Goal: Find contact information: Find contact information

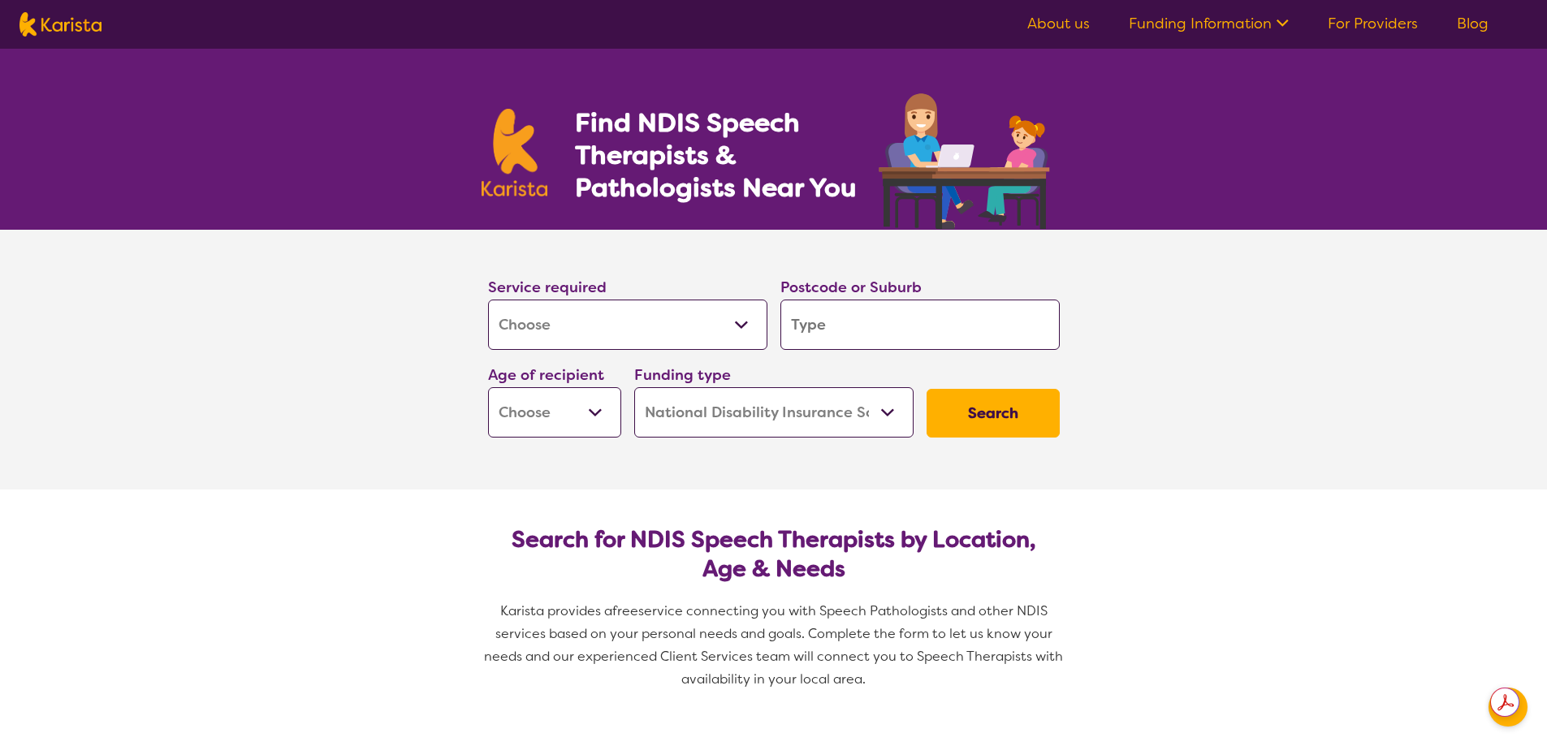
select select "[MEDICAL_DATA]"
select select "NDIS"
select select "[MEDICAL_DATA]"
select select "NDIS"
click at [650, 336] on select "Allied Health Assistant Assessment ([MEDICAL_DATA] or [MEDICAL_DATA]) Behaviour…" at bounding box center [627, 325] width 279 height 50
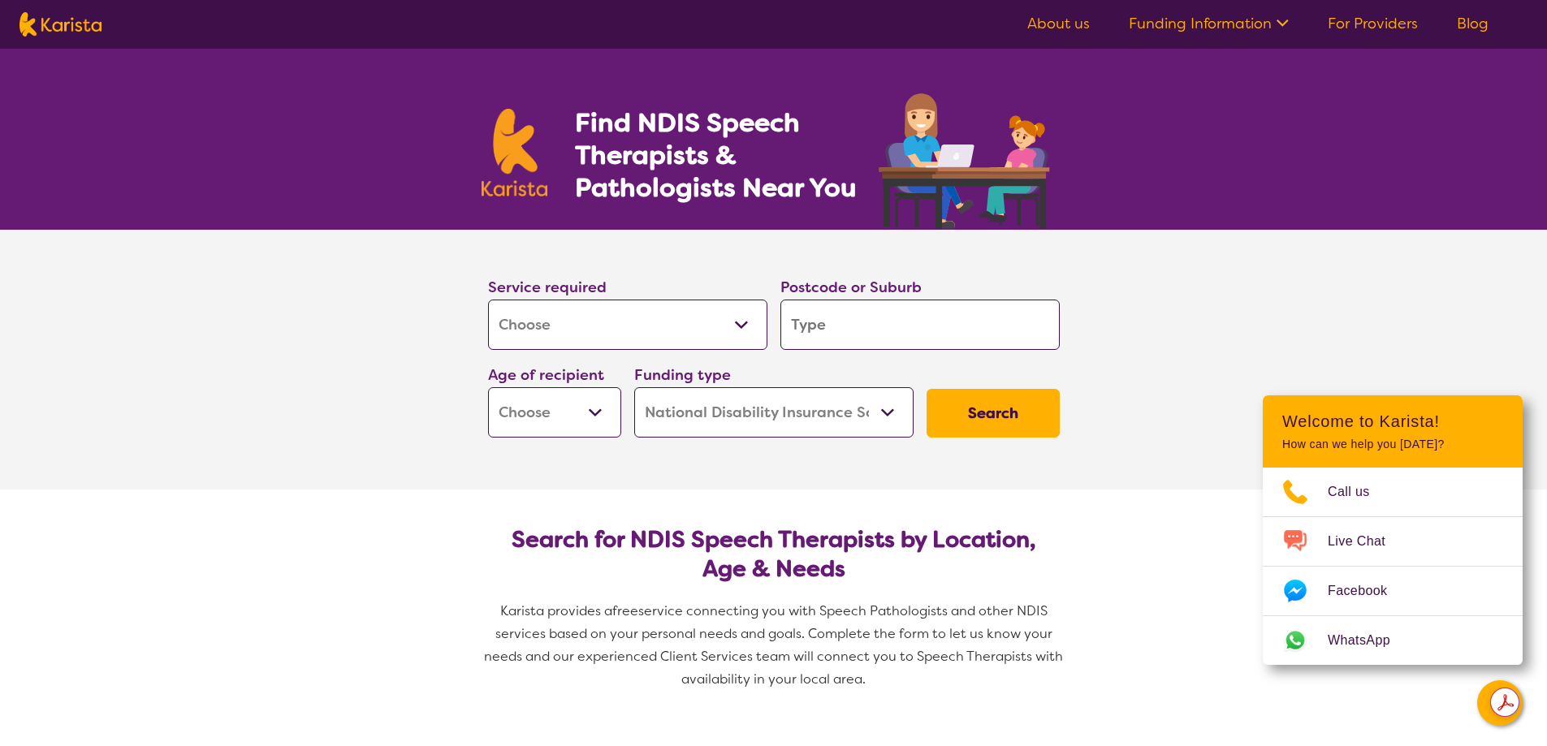
select select "[MEDICAL_DATA]"
click at [488, 300] on select "Allied Health Assistant Assessment ([MEDICAL_DATA] or [MEDICAL_DATA]) Behaviour…" at bounding box center [627, 325] width 279 height 50
select select "[MEDICAL_DATA]"
click at [900, 326] on input "search" at bounding box center [919, 325] width 279 height 50
click at [650, 322] on select "Allied Health Assistant Assessment ([MEDICAL_DATA] or [MEDICAL_DATA]) Behaviour…" at bounding box center [627, 325] width 279 height 50
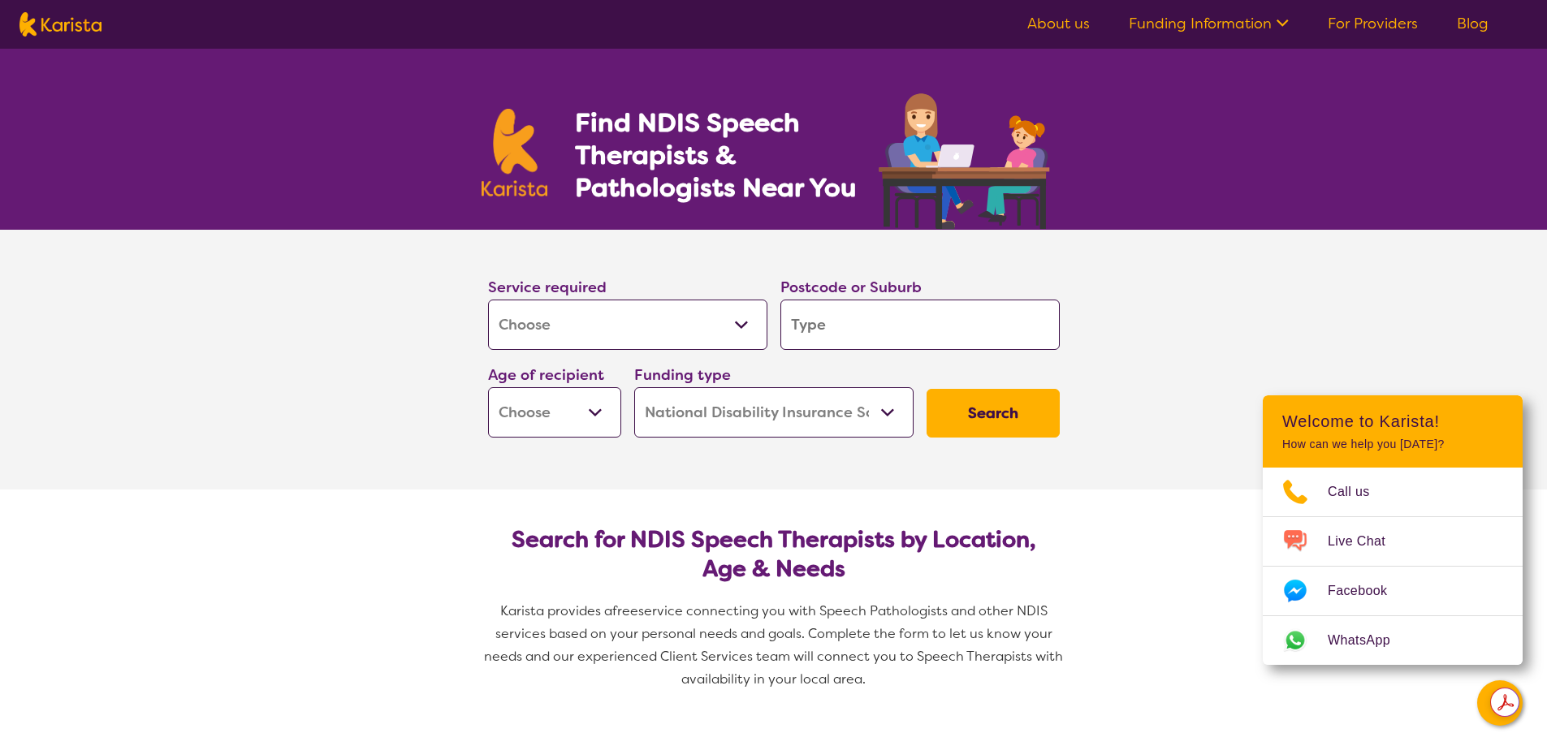
select select "[MEDICAL_DATA]"
click at [488, 300] on select "Allied Health Assistant Assessment ([MEDICAL_DATA] or [MEDICAL_DATA]) Behaviour…" at bounding box center [627, 325] width 279 height 50
select select "[MEDICAL_DATA]"
click at [887, 333] on input "search" at bounding box center [919, 325] width 279 height 50
type input "3"
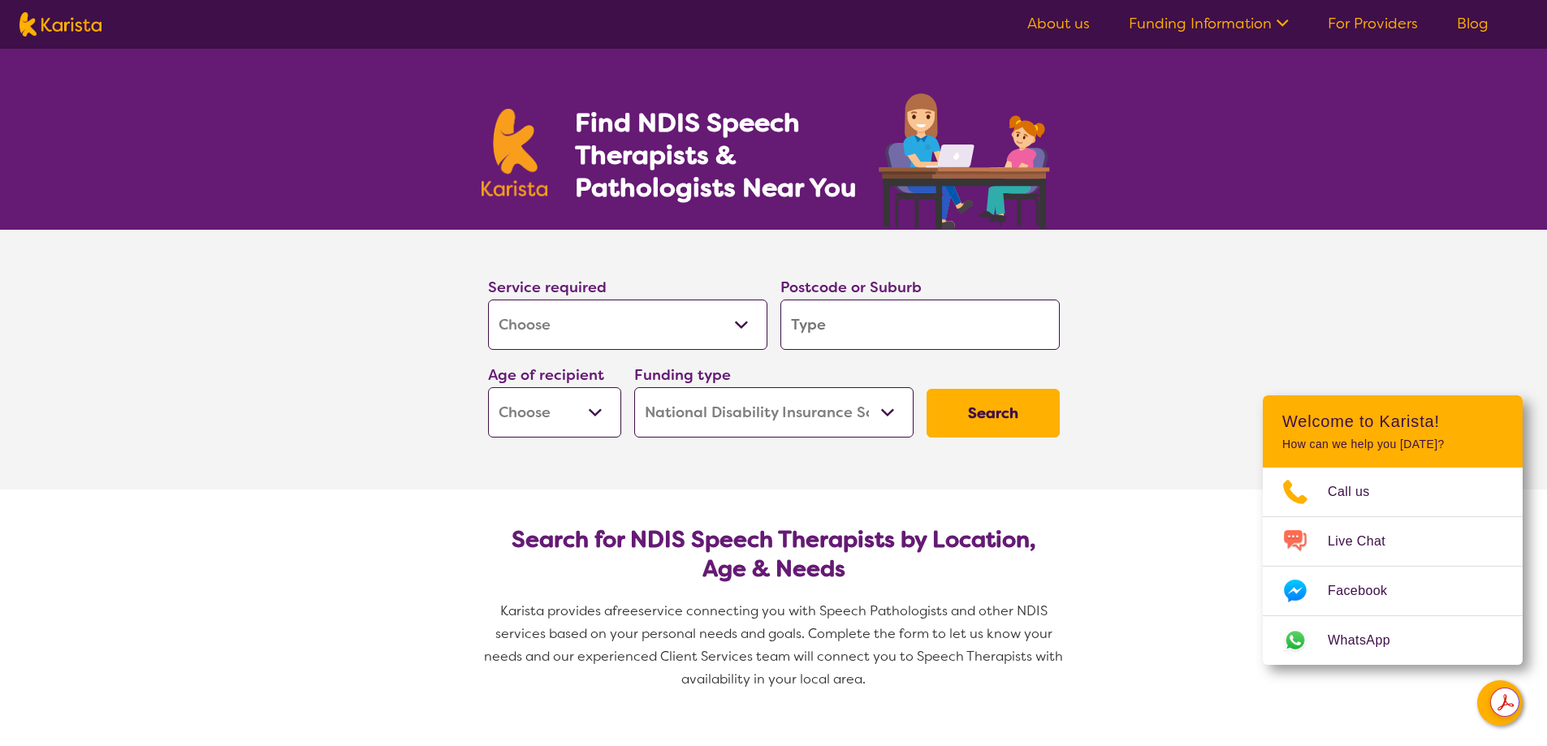
type input "3"
type input "30"
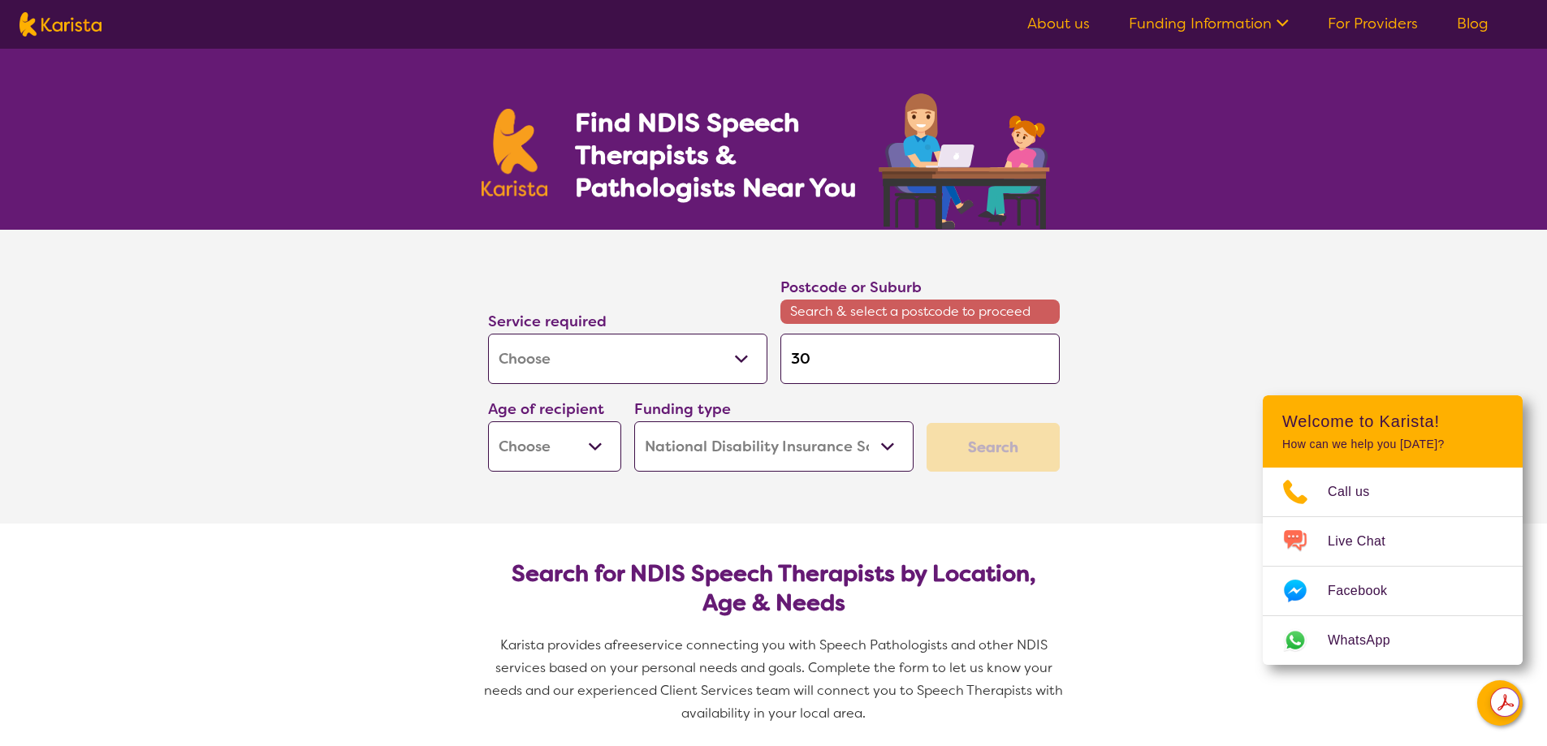
type input "302"
type input "3025"
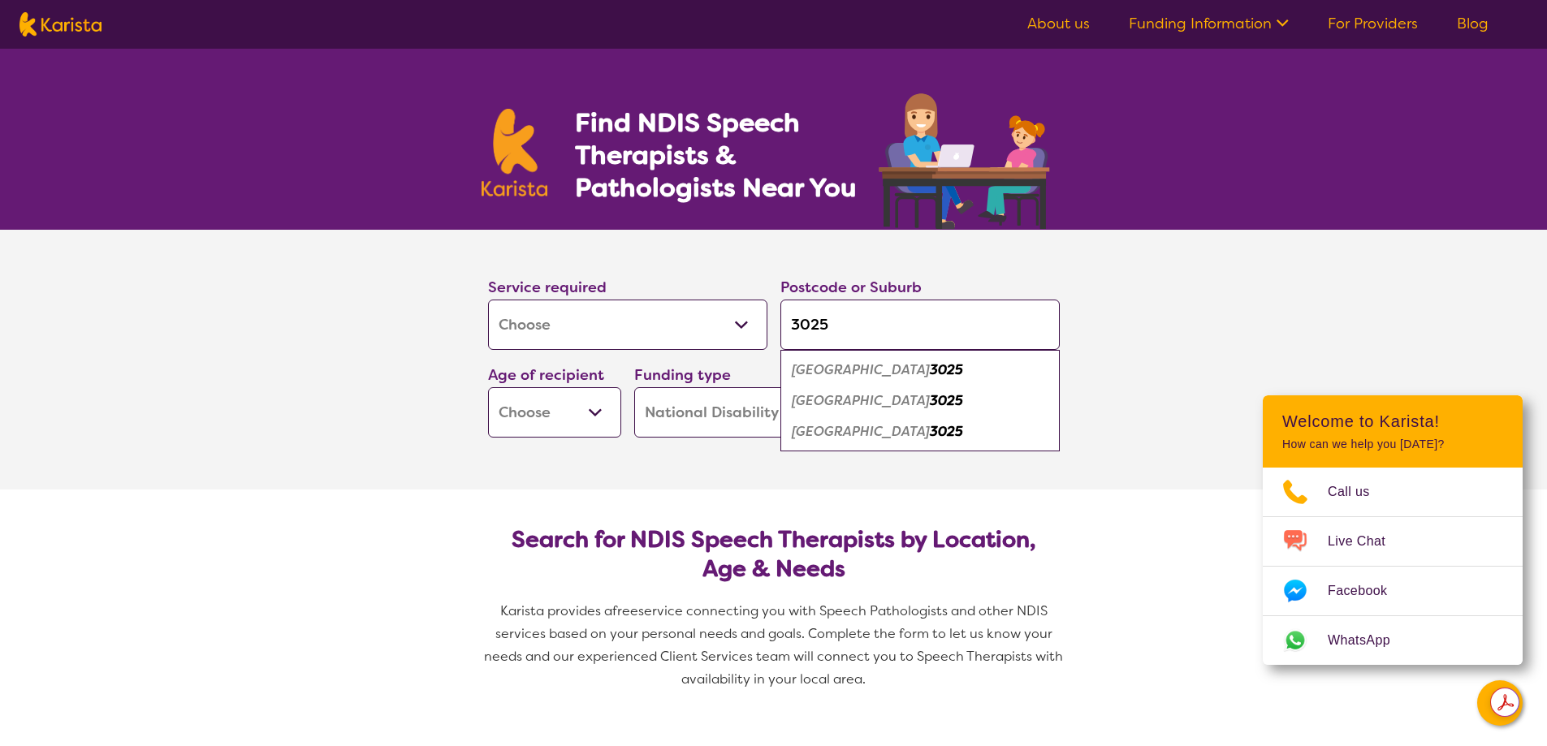
type input "302"
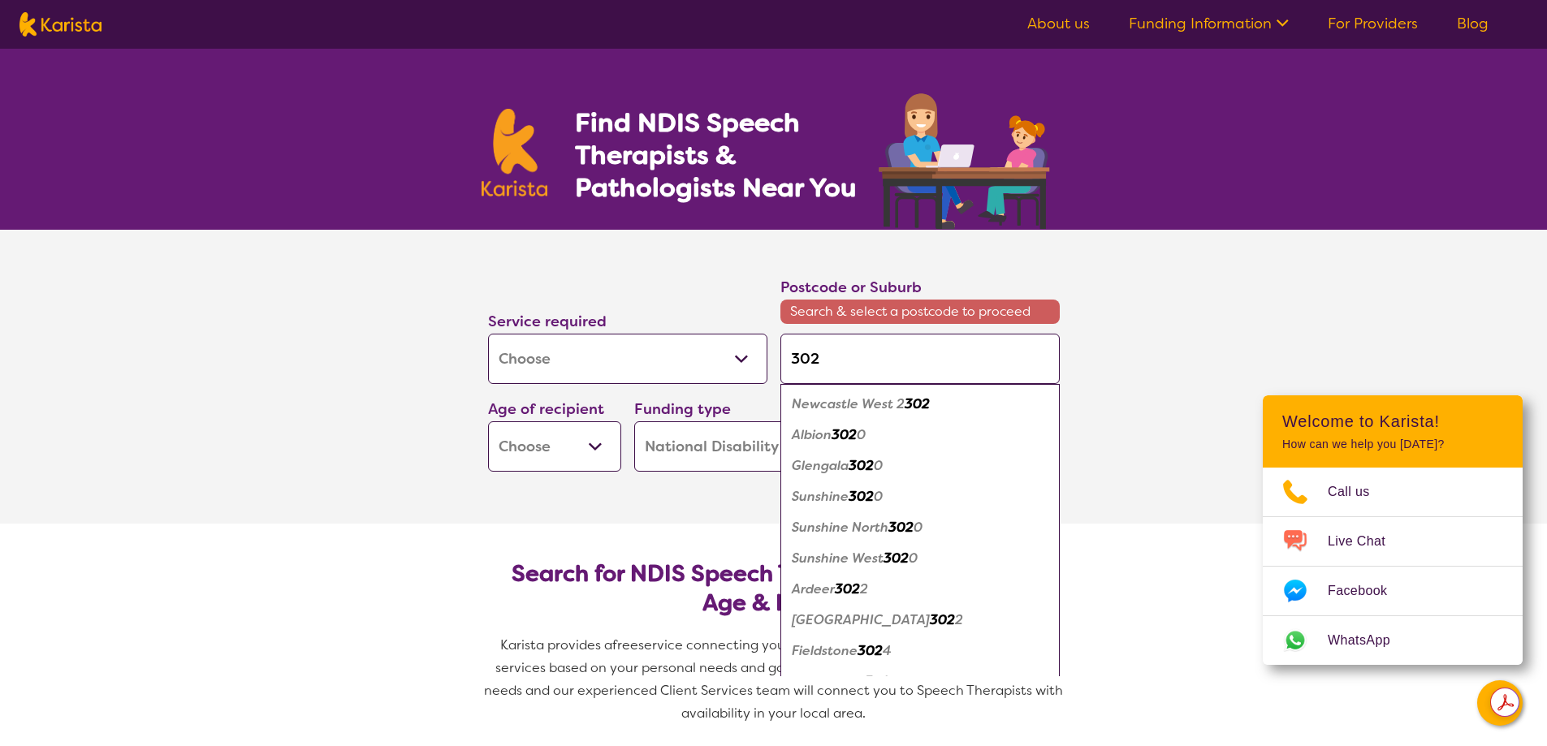
type input "3029"
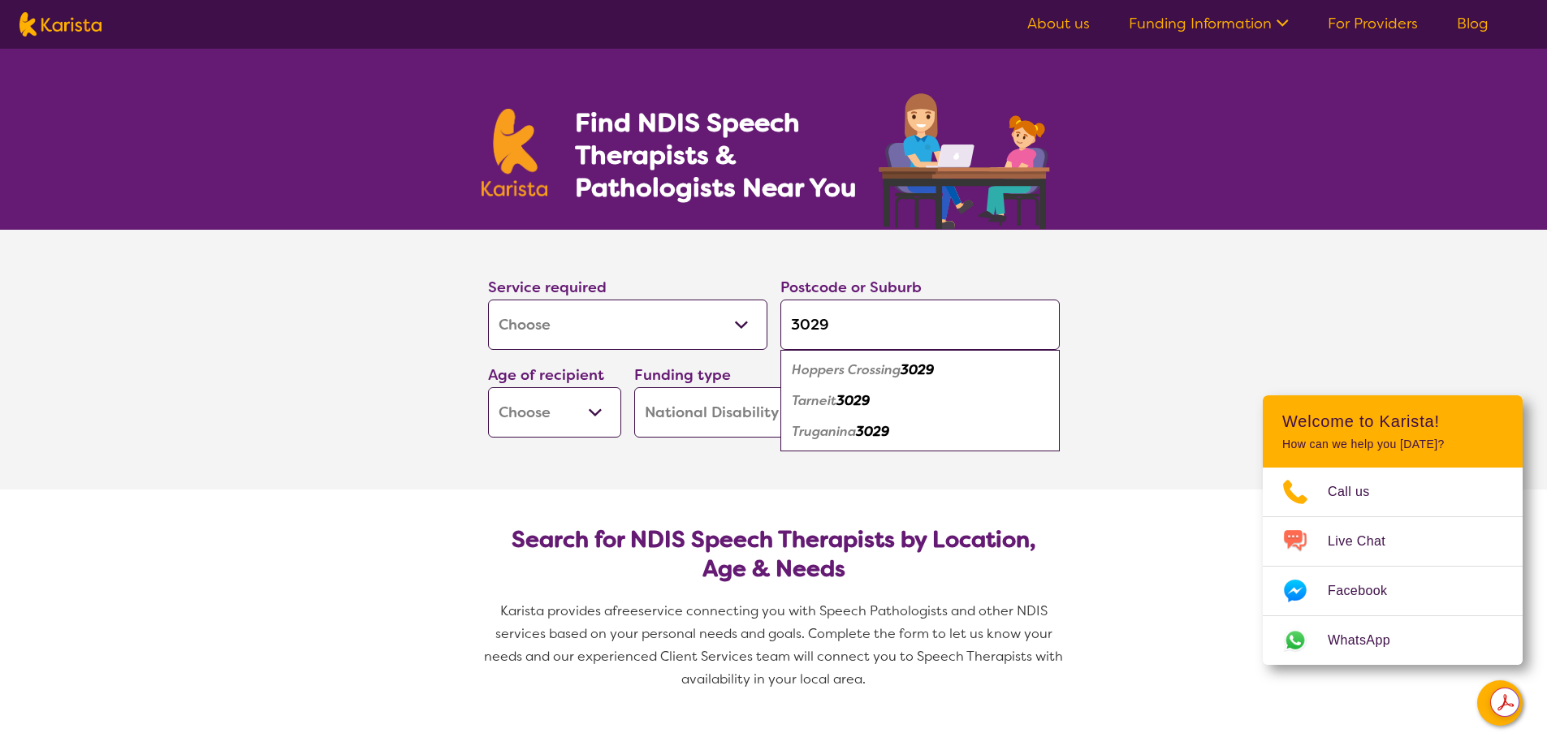
type input "3029"
click at [845, 367] on em "Hoppers Crossing" at bounding box center [846, 369] width 109 height 17
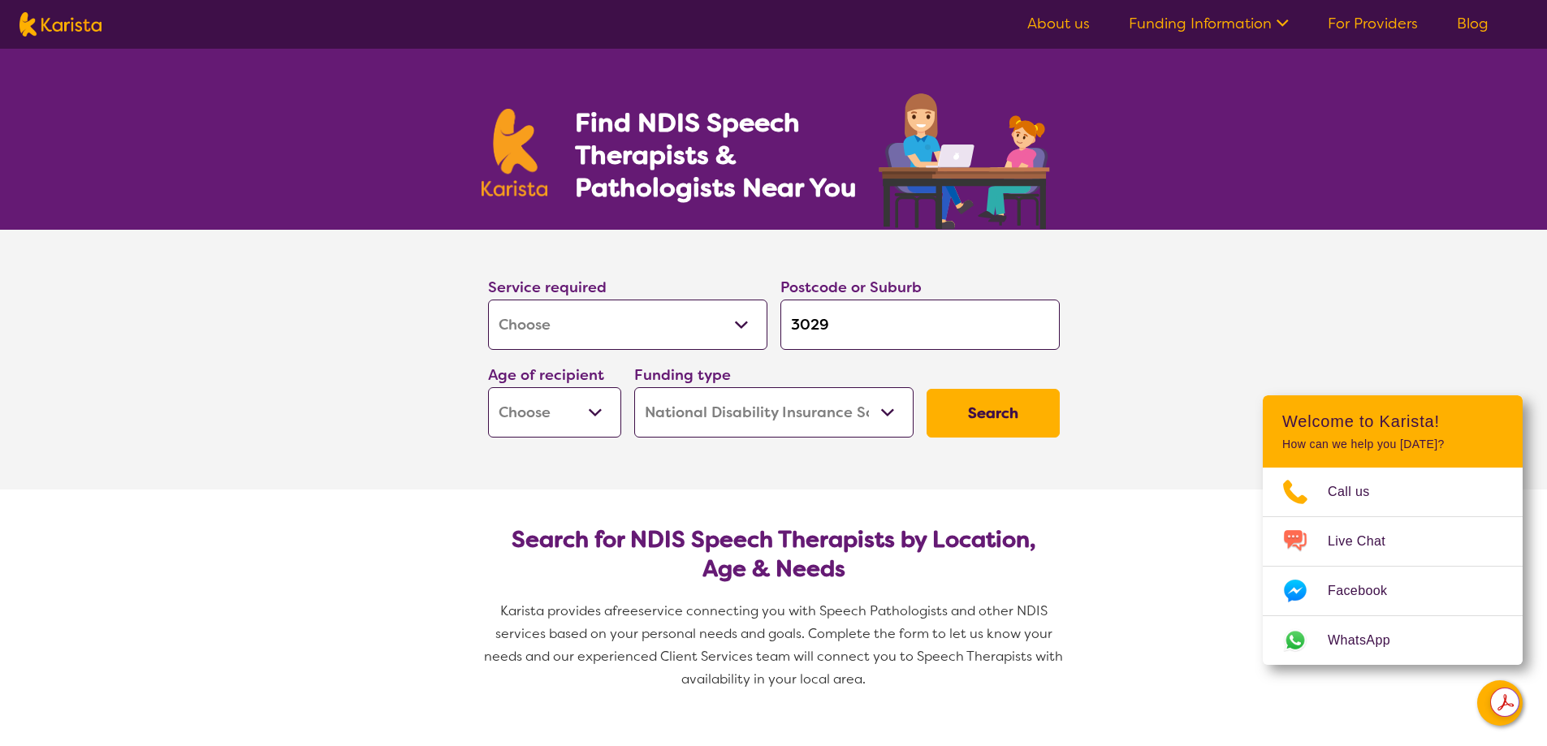
click at [581, 408] on select "Early Childhood - 0 to 9 Child - 10 to 11 Adolescent - 12 to 17 Adult - 18 to 6…" at bounding box center [554, 412] width 133 height 50
select select "EC"
click at [488, 387] on select "Early Childhood - 0 to 9 Child - 10 to 11 Adolescent - 12 to 17 Adult - 18 to 6…" at bounding box center [554, 412] width 133 height 50
select select "EC"
click at [693, 404] on select "Home Care Package (HCP) National Disability Insurance Scheme (NDIS) I don't know" at bounding box center [773, 412] width 279 height 50
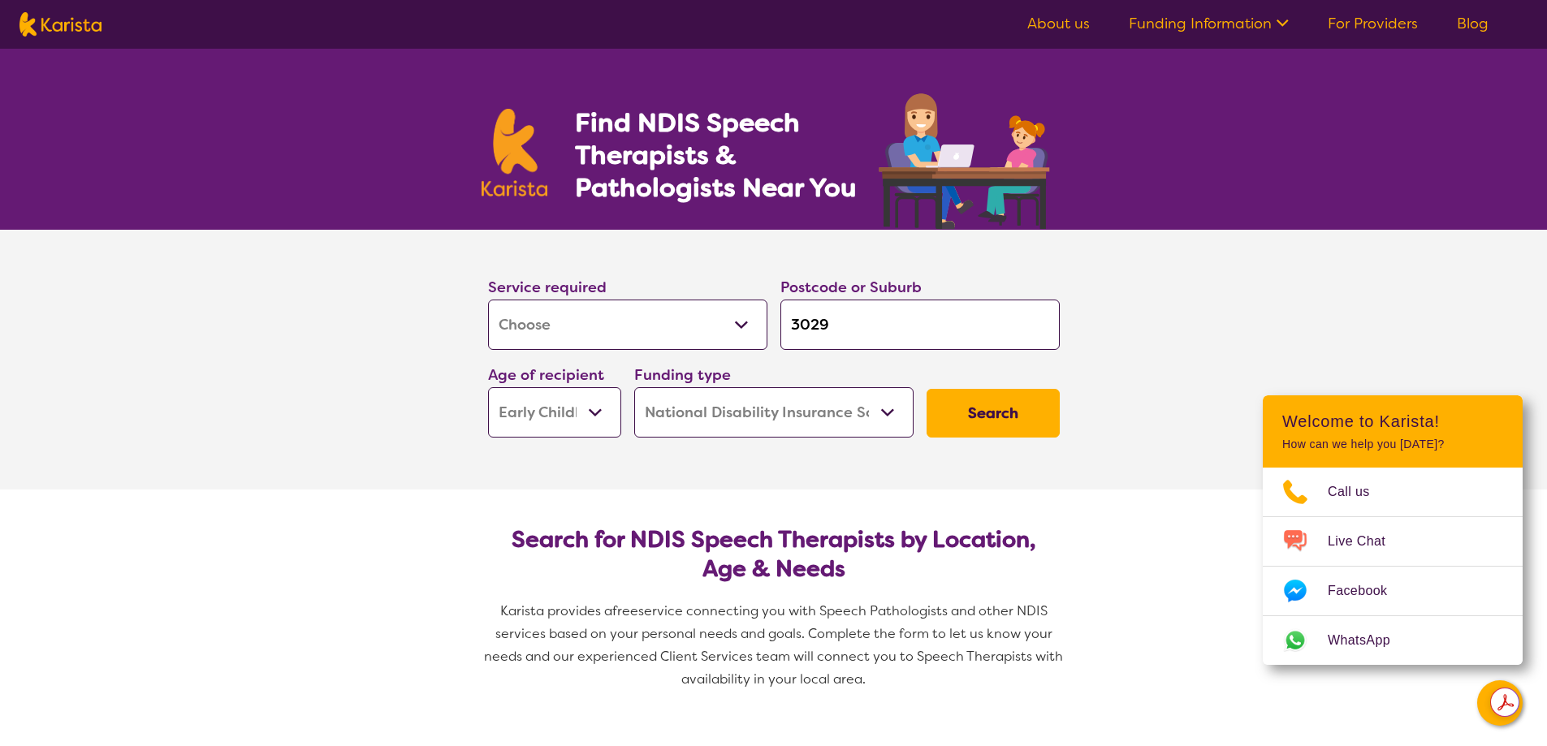
click at [634, 387] on select "Home Care Package (HCP) National Disability Insurance Scheme (NDIS) I don't know" at bounding box center [773, 412] width 279 height 50
click at [975, 421] on button "Search" at bounding box center [992, 413] width 133 height 49
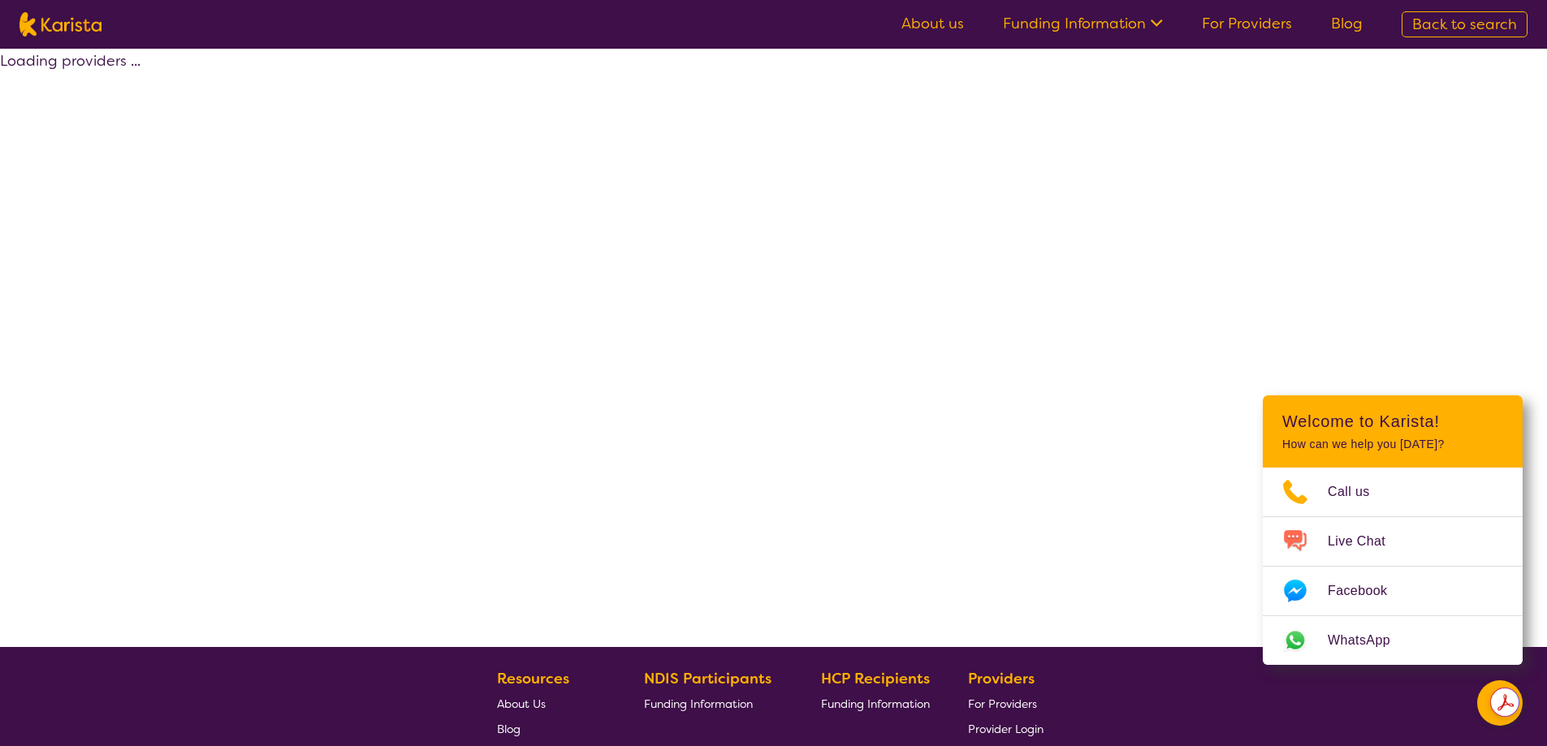
select select "by_score"
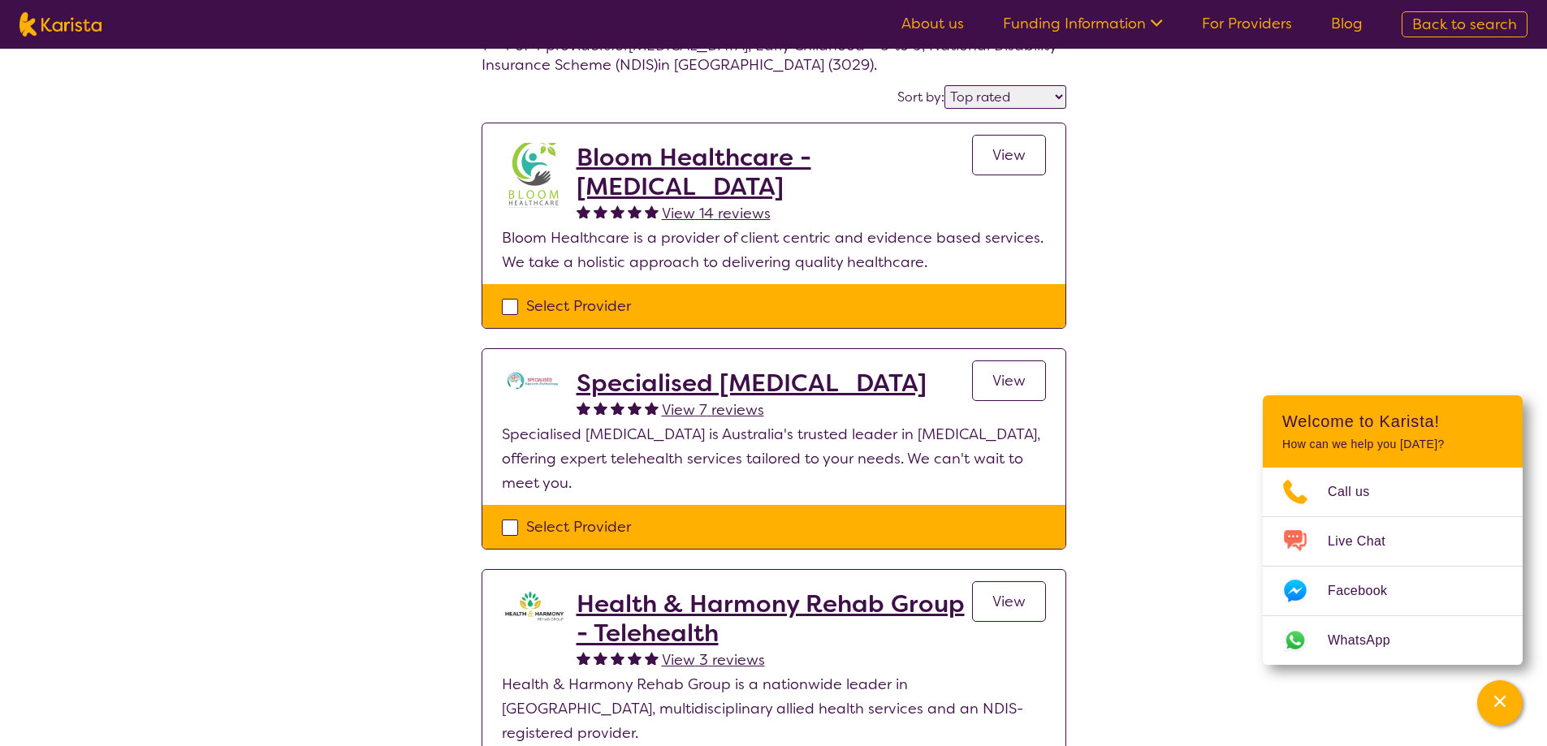
scroll to position [81, 0]
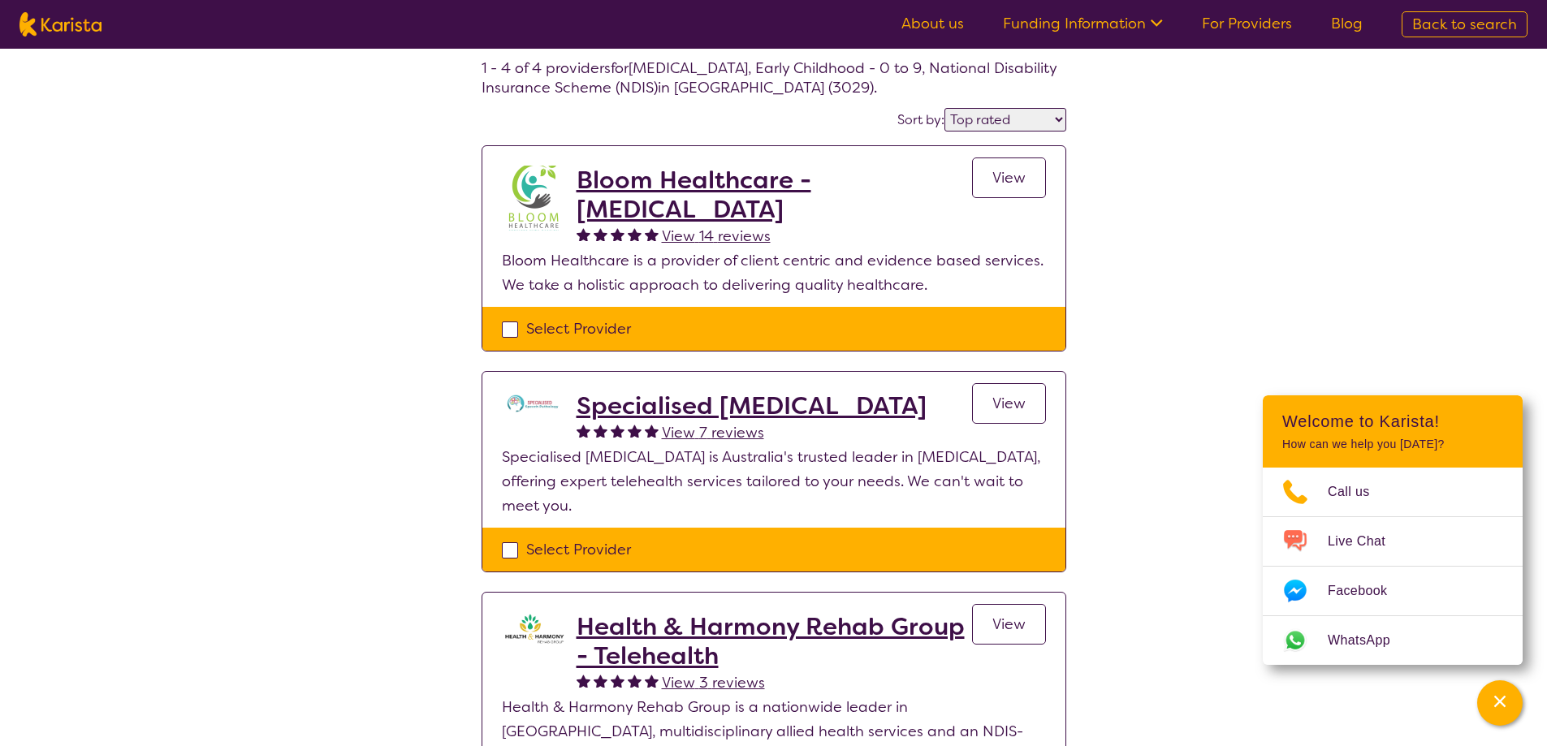
click at [684, 181] on h2 "Bloom Healthcare - [MEDICAL_DATA]" at bounding box center [773, 195] width 395 height 58
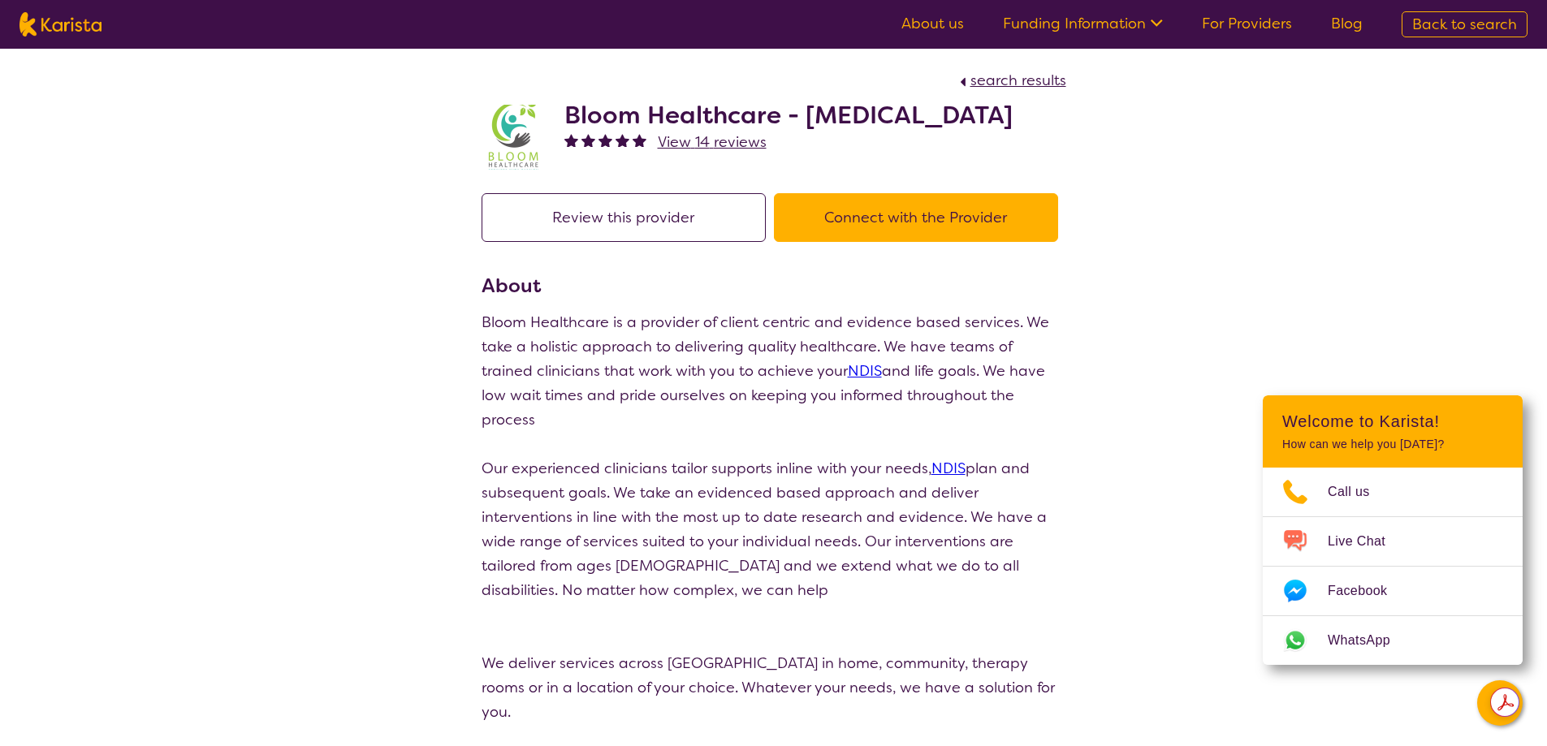
click at [898, 214] on button "Connect with the Provider" at bounding box center [916, 217] width 284 height 49
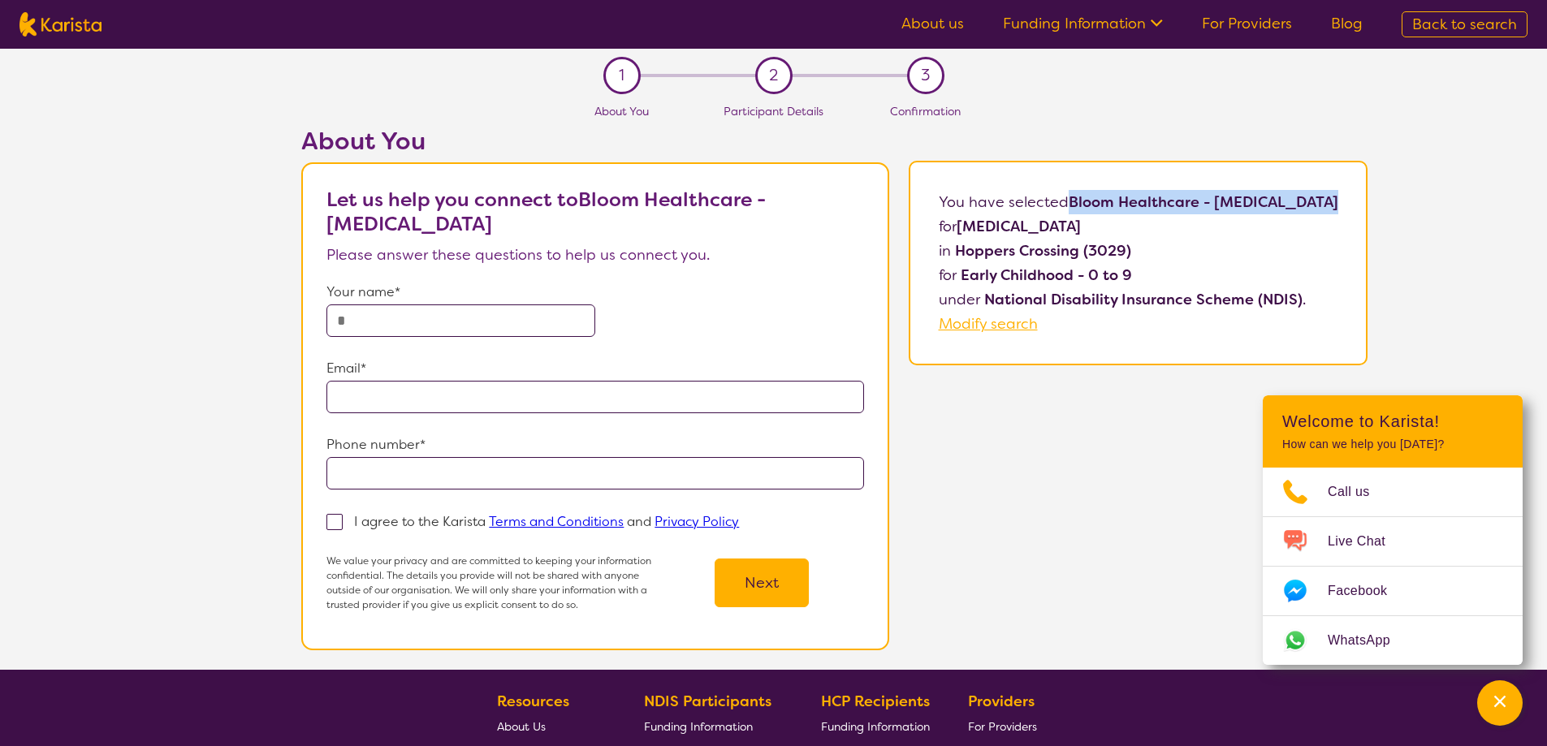
drag, startPoint x: 1343, startPoint y: 208, endPoint x: 1073, endPoint y: 197, distance: 269.8
click at [1073, 197] on div "You have selected Bloom Healthcare - [MEDICAL_DATA] for [MEDICAL_DATA] in [GEOG…" at bounding box center [1138, 263] width 458 height 205
copy b "Bloom Healthcare - [MEDICAL_DATA]"
